Goal: Find specific page/section: Find specific page/section

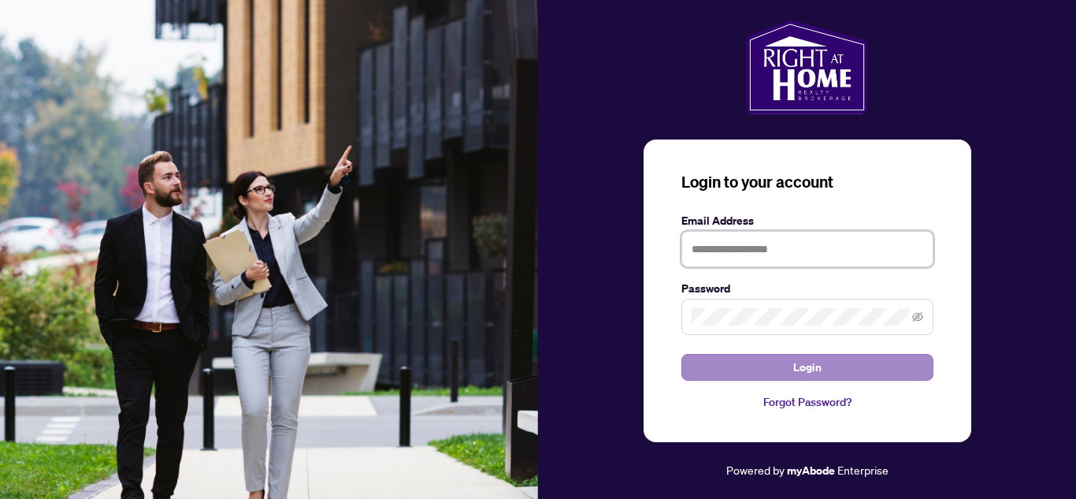
type input "**********"
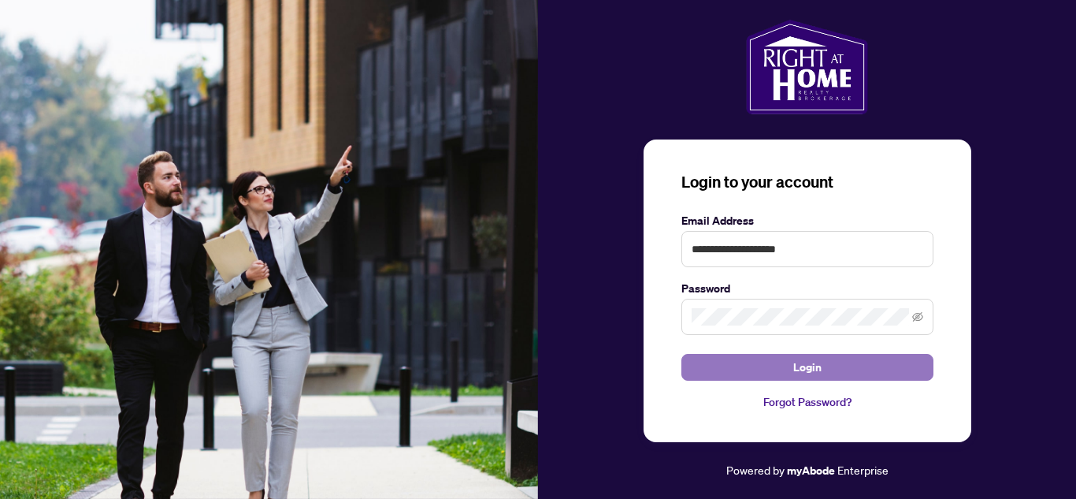
click at [781, 366] on button "Login" at bounding box center [807, 367] width 252 height 27
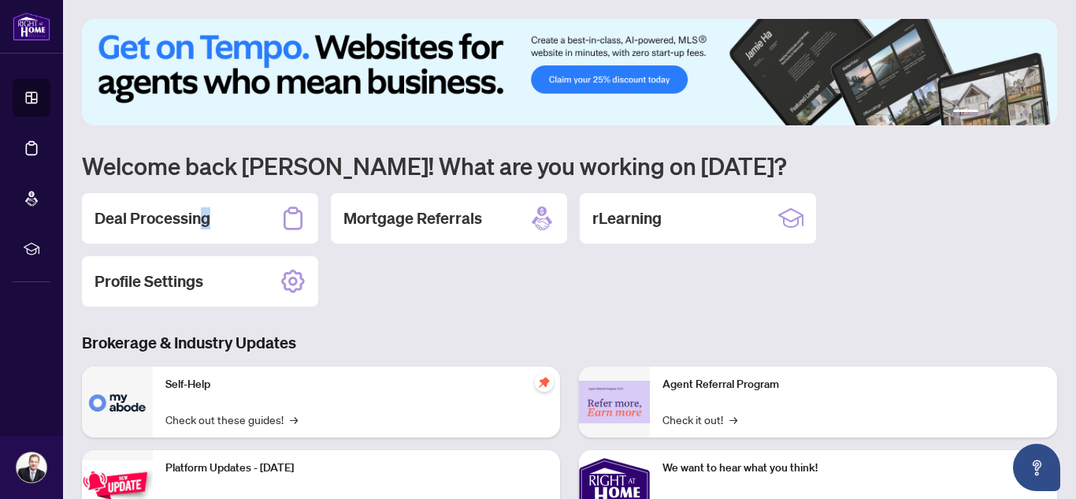
drag, startPoint x: 204, startPoint y: 215, endPoint x: 536, endPoint y: 242, distance: 332.7
click at [208, 215] on h2 "Deal Processing" at bounding box center [153, 218] width 116 height 22
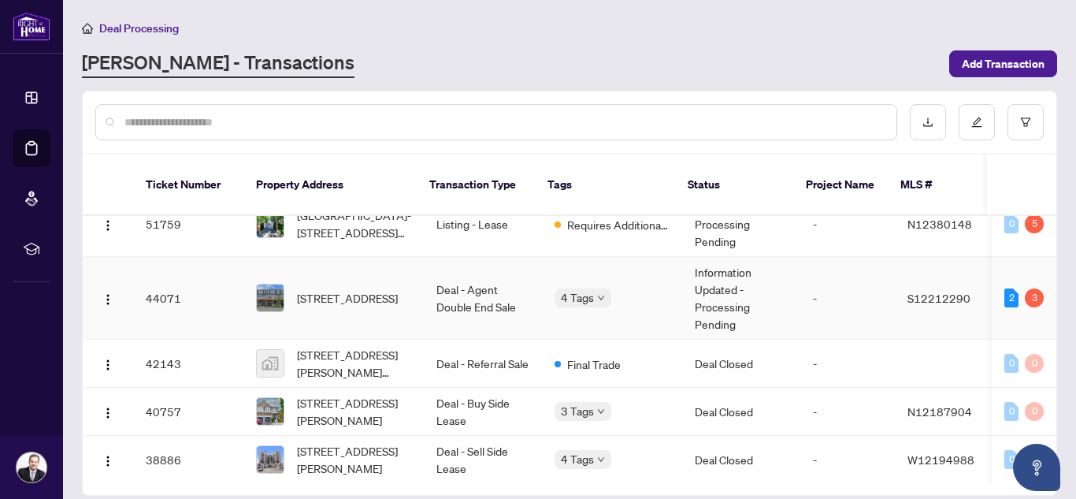
scroll to position [16, 0]
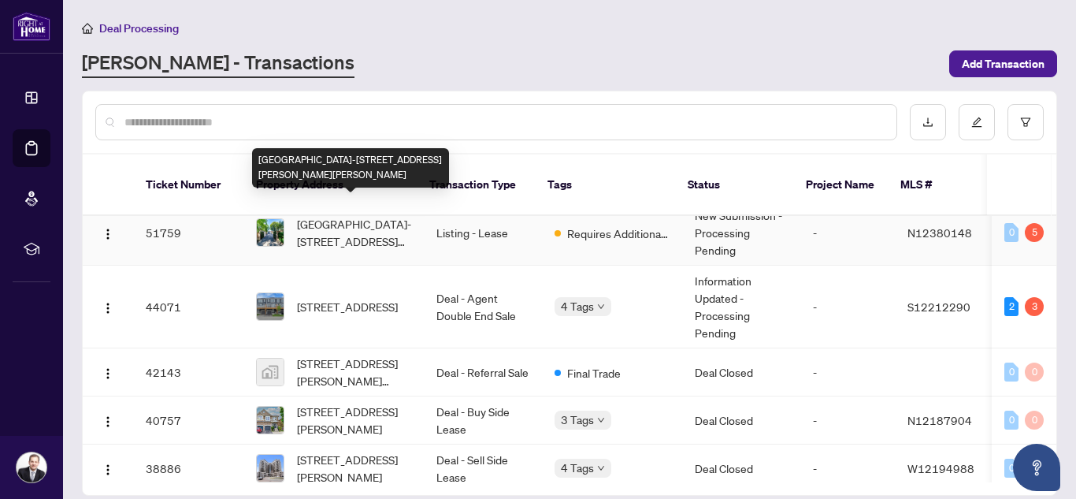
click at [373, 221] on span "[GEOGRAPHIC_DATA]-[STREET_ADDRESS][PERSON_NAME][PERSON_NAME]" at bounding box center [354, 232] width 114 height 35
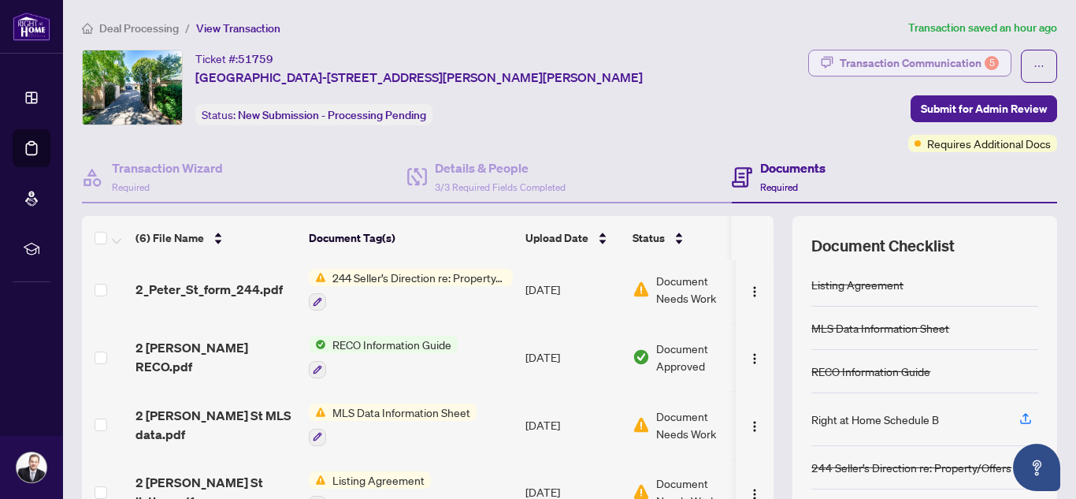
click at [915, 66] on div "Transaction Communication 5" at bounding box center [919, 62] width 159 height 25
